Goal: Ask a question

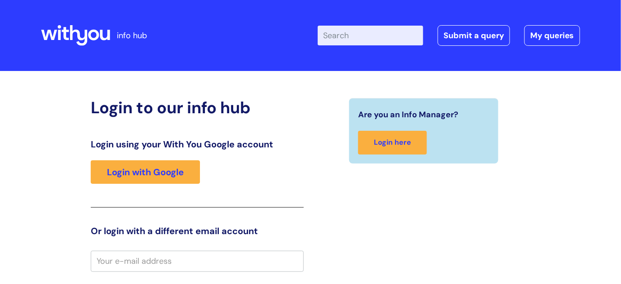
click at [374, 35] on input "Enter your search term here..." at bounding box center [371, 36] width 106 height 20
type input "pay scales"
click button "Search" at bounding box center [0, 0] width 0 height 0
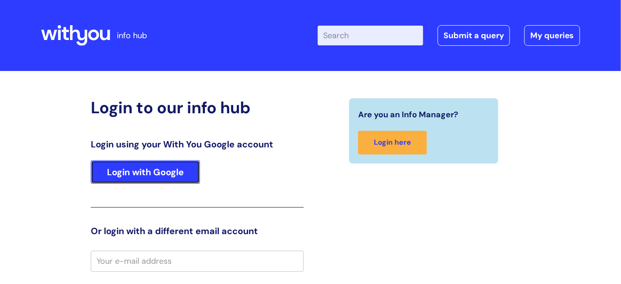
click at [140, 173] on link "Login with Google" at bounding box center [145, 171] width 109 height 23
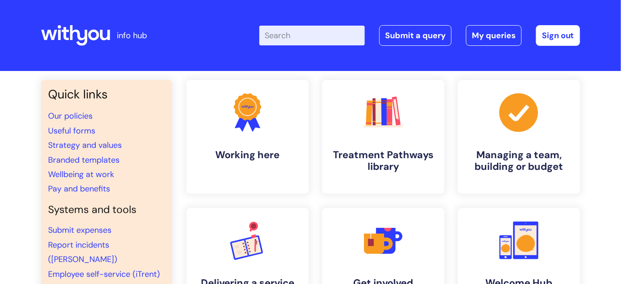
click at [303, 33] on input "Enter your search term here..." at bounding box center [312, 36] width 106 height 20
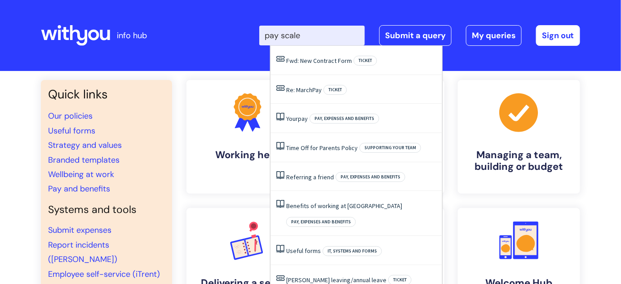
type input "pay scales"
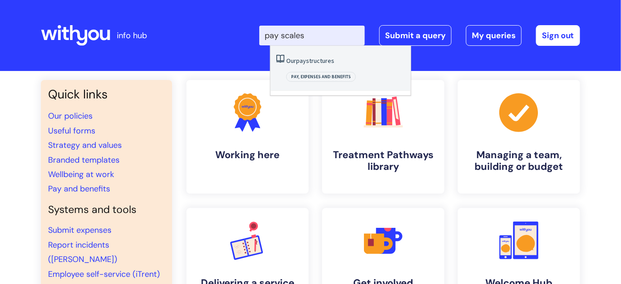
click at [342, 72] on span "Pay, expenses and benefits" at bounding box center [321, 77] width 70 height 10
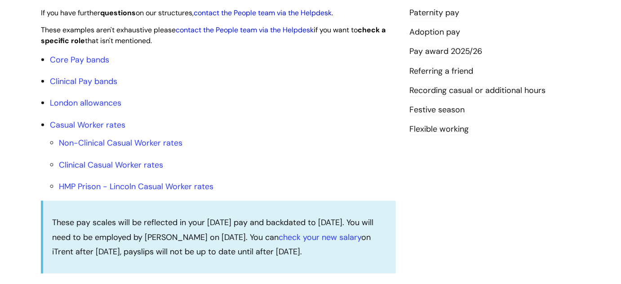
scroll to position [286, 0]
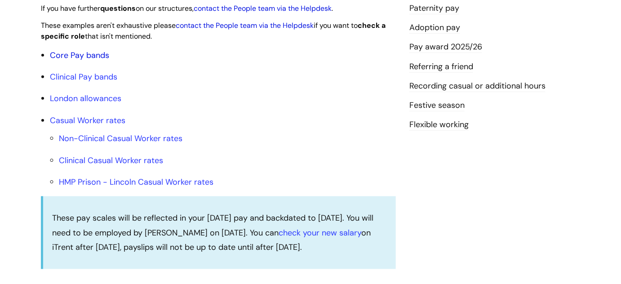
click at [85, 61] on link "Core Pay bands" at bounding box center [79, 55] width 59 height 11
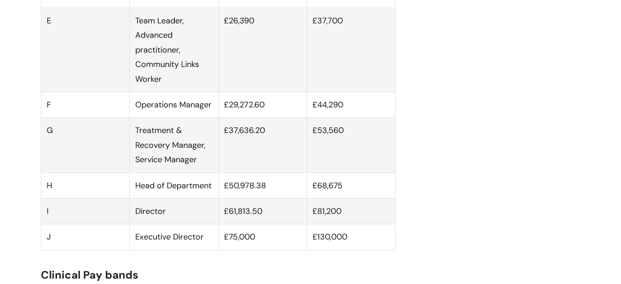
scroll to position [817, 0]
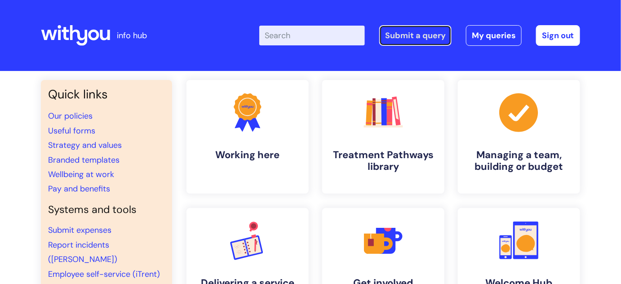
click at [401, 38] on link "Submit a query" at bounding box center [415, 35] width 72 height 21
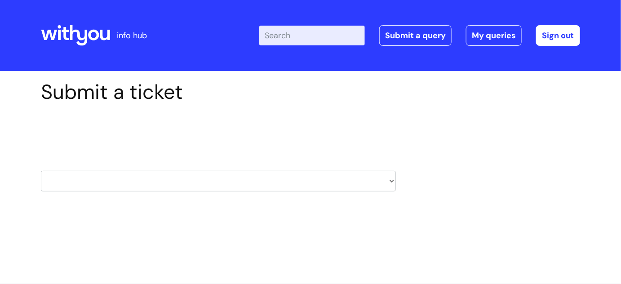
click at [386, 180] on select "HR / People IT and Support Clinical Drug Alerts Finance Accounts Data Support T…" at bounding box center [218, 181] width 355 height 21
select select "property_&_estates"
click at [41, 171] on select "HR / People IT and Support Clinical Drug Alerts Finance Accounts Data Support T…" at bounding box center [218, 181] width 355 height 21
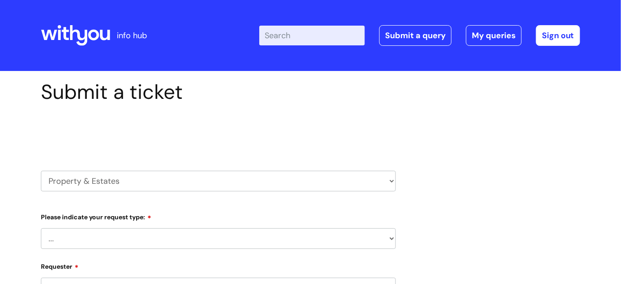
select select "80004286551"
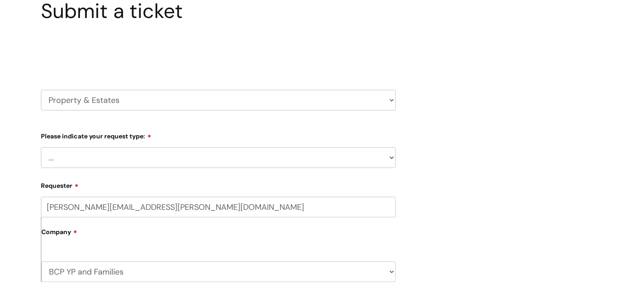
scroll to position [81, 0]
click at [384, 154] on select "... Facilities Support Lease/ Tenancy Agreements Health & Safety and Environmen…" at bounding box center [218, 157] width 355 height 21
